Goal: Check status: Check status

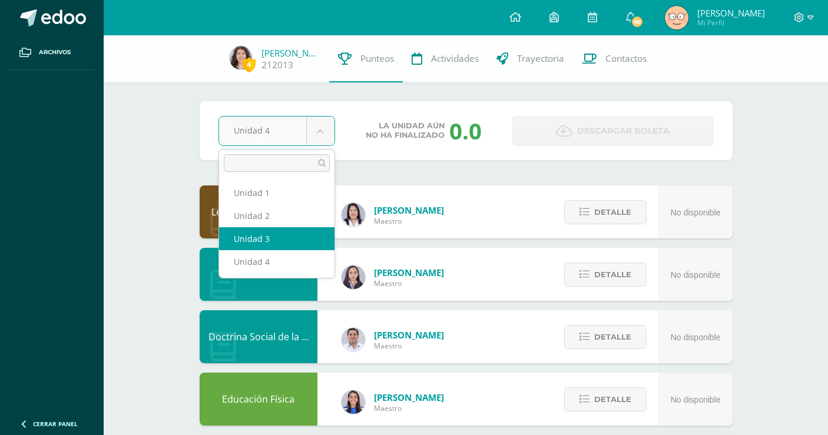
select select "Unidad 3"
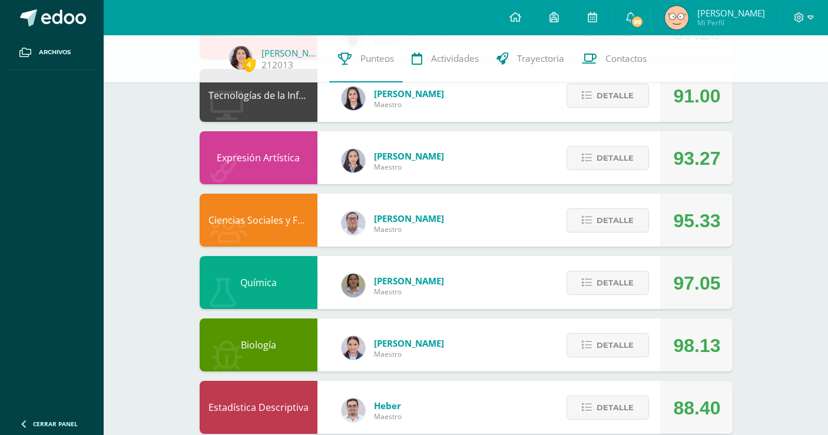
scroll to position [474, 0]
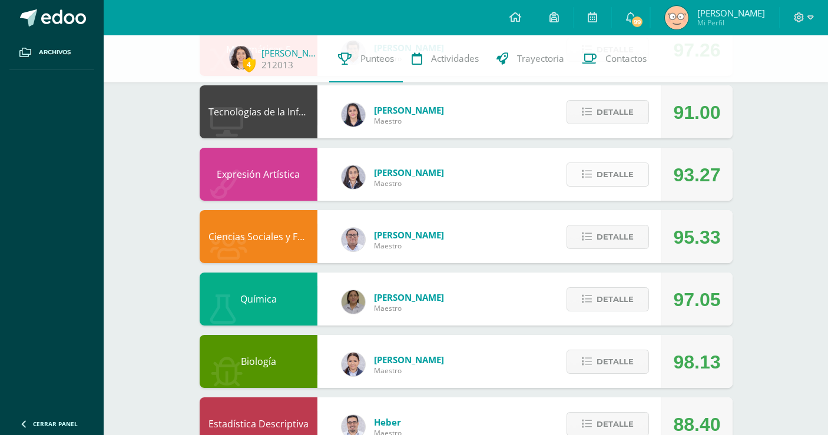
click at [625, 185] on span "Detalle" at bounding box center [614, 175] width 37 height 22
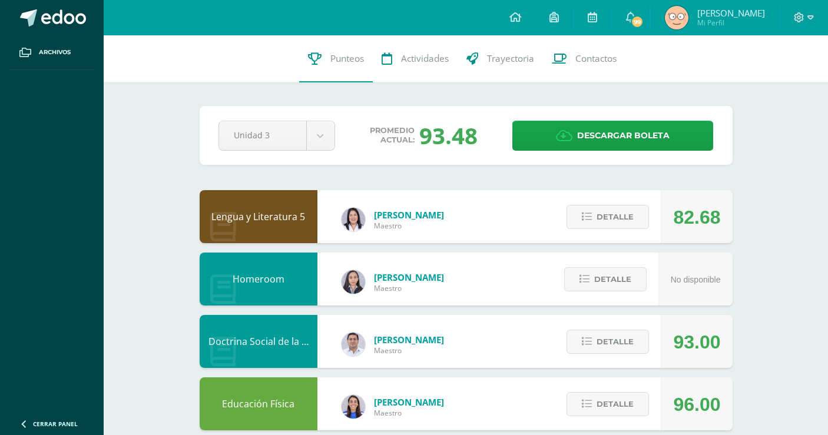
scroll to position [9, 0]
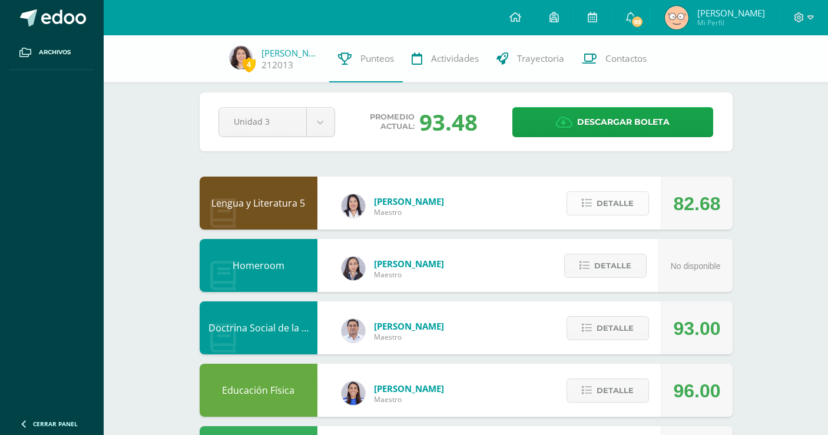
click at [643, 213] on button "Detalle" at bounding box center [607, 203] width 82 height 24
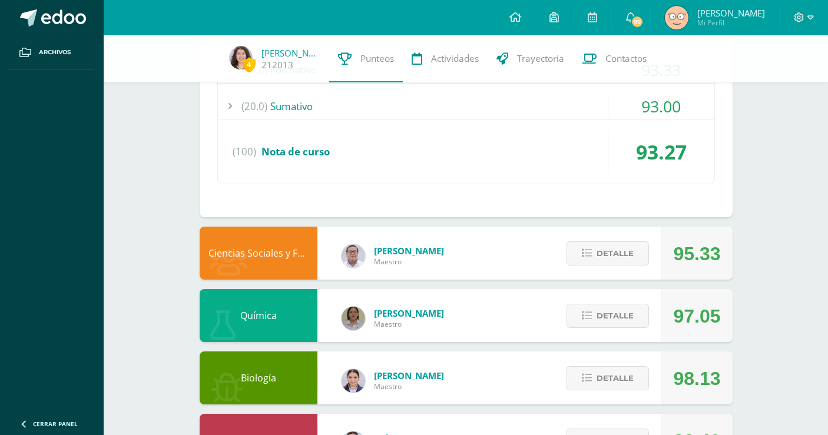
scroll to position [1038, 0]
